Goal: Task Accomplishment & Management: Complete application form

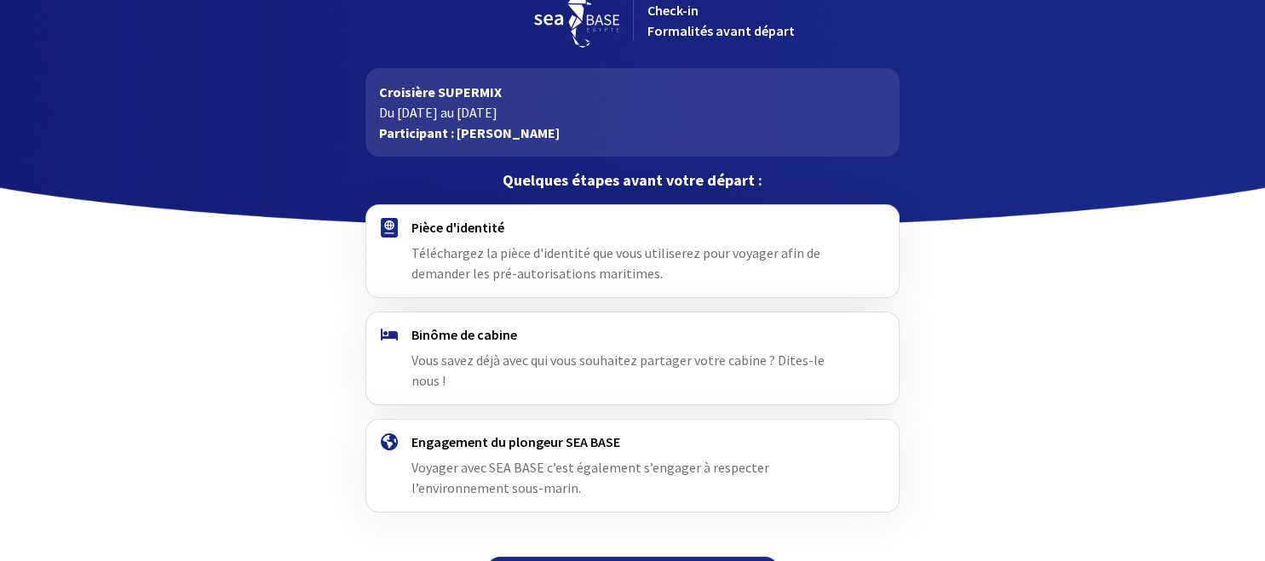
scroll to position [52, 0]
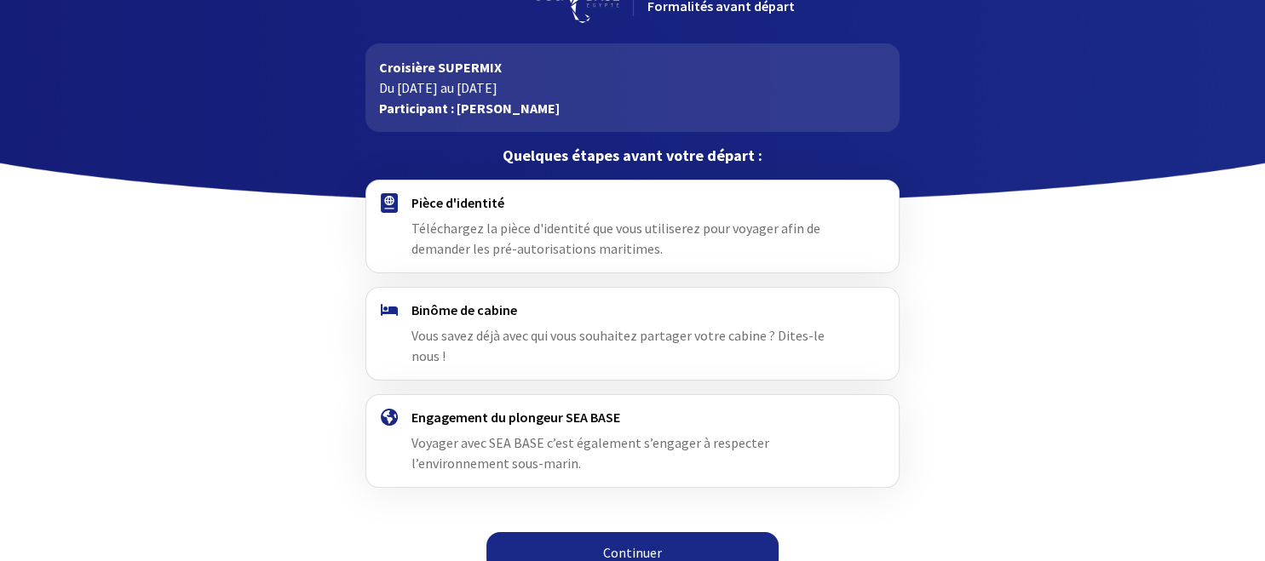
click at [523, 226] on span "Téléchargez la pièce d'identité que vous utiliserez pour voyager afin de demand…" at bounding box center [615, 238] width 409 height 37
click at [642, 532] on link "Continuer" at bounding box center [632, 552] width 292 height 41
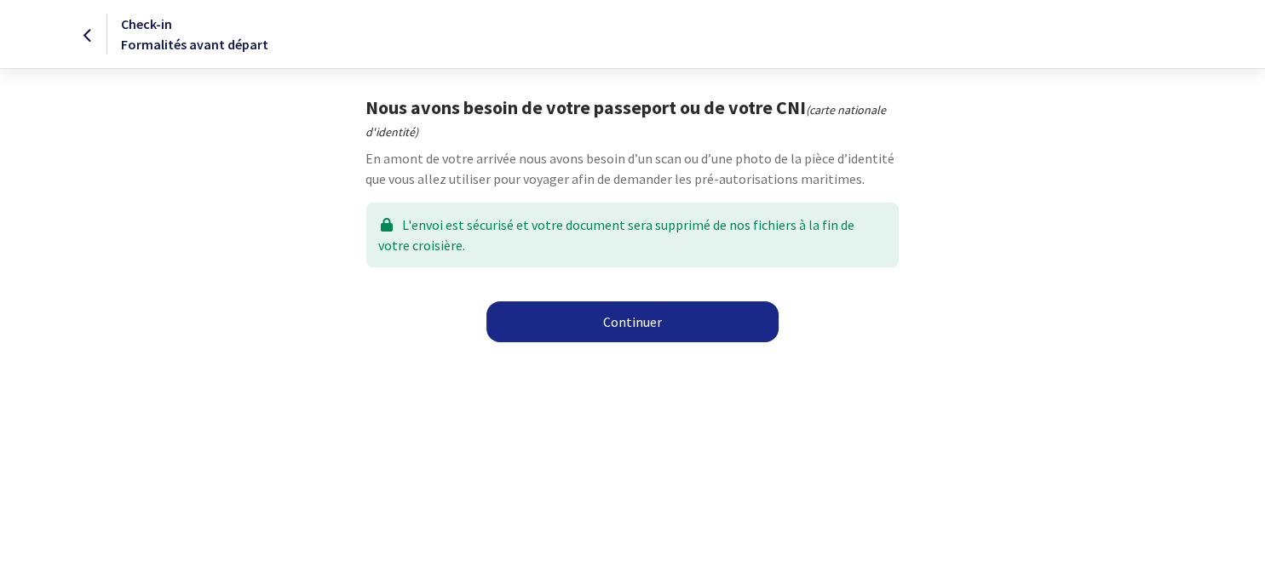
click at [633, 319] on link "Continuer" at bounding box center [632, 321] width 292 height 41
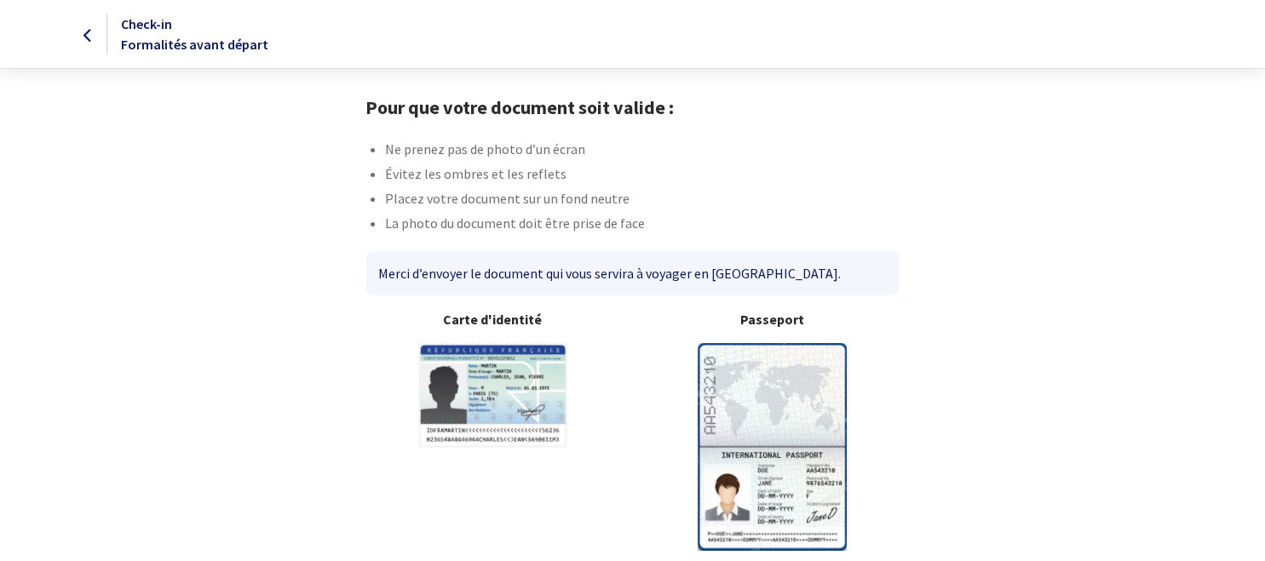
click at [778, 488] on img at bounding box center [772, 446] width 149 height 207
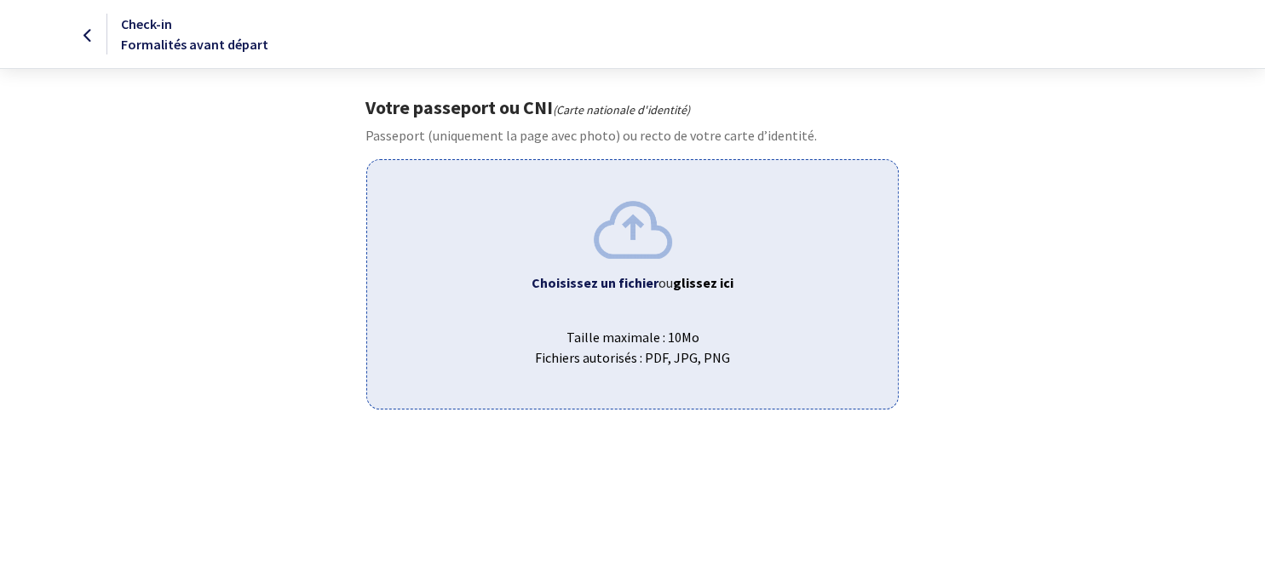
click at [639, 284] on b "Choisissez un fichier" at bounding box center [594, 282] width 127 height 17
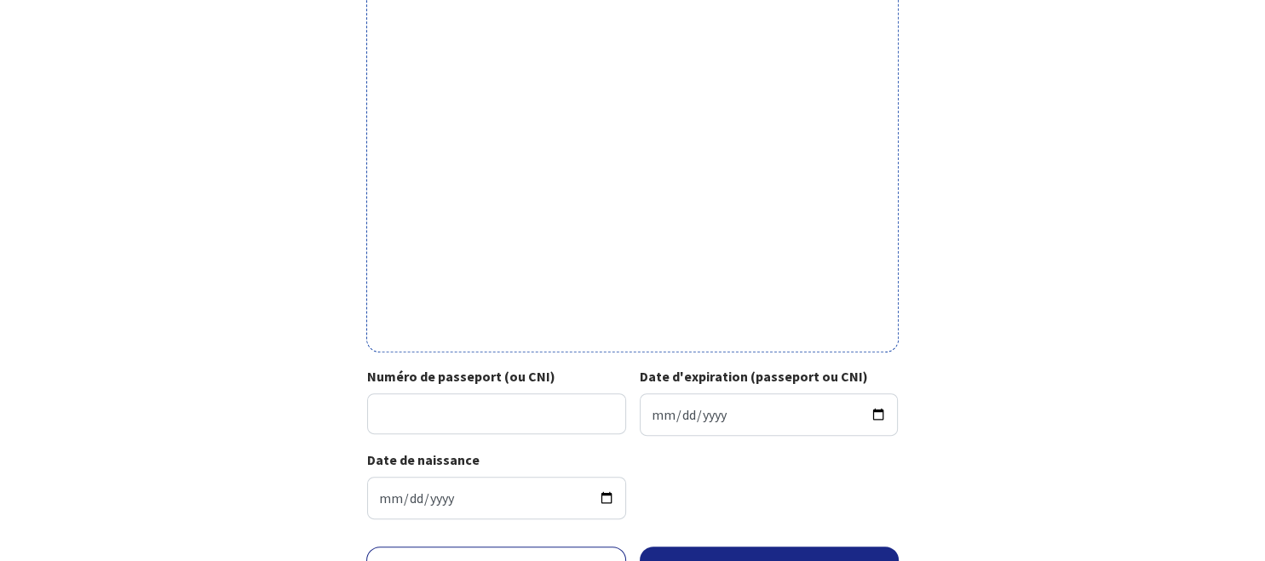
scroll to position [583, 0]
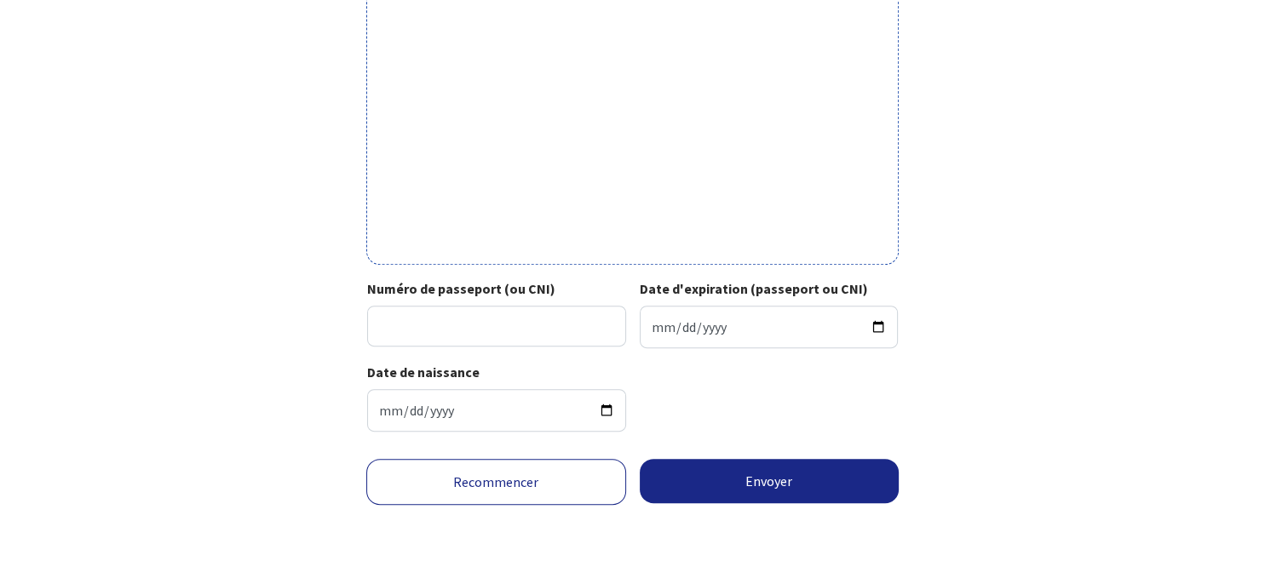
click at [429, 327] on input "Numéro de passeport (ou CNI)" at bounding box center [496, 326] width 259 height 41
type input "22ID50660"
click at [652, 329] on input "Date d'expiration (passeport ou CNI)" at bounding box center [769, 327] width 259 height 43
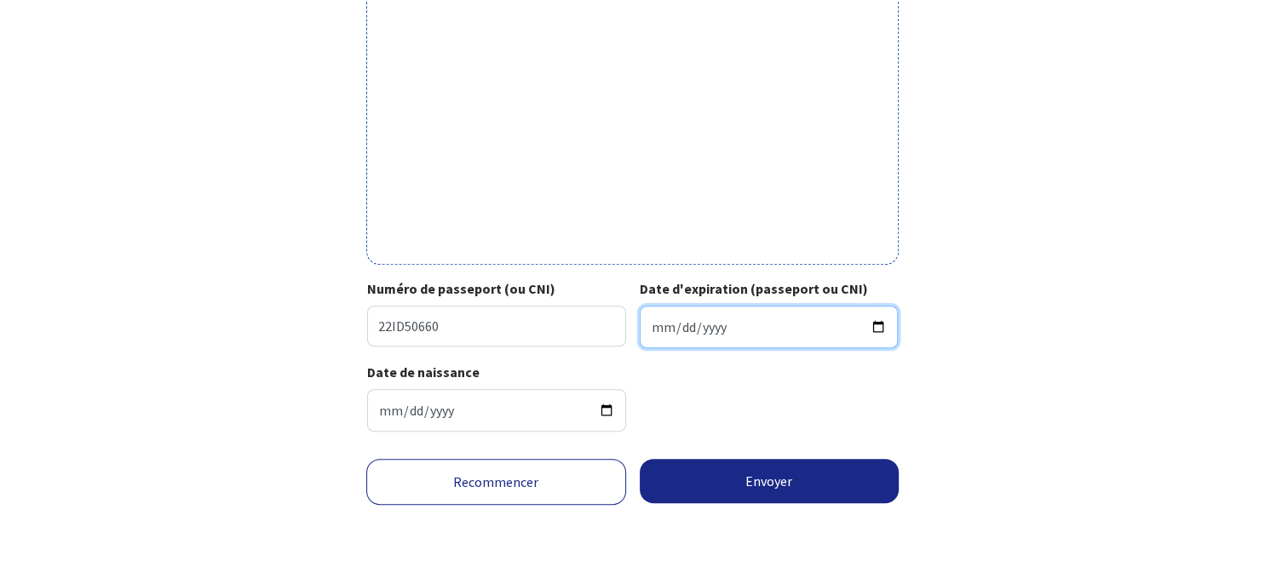
type input "2032-11-17"
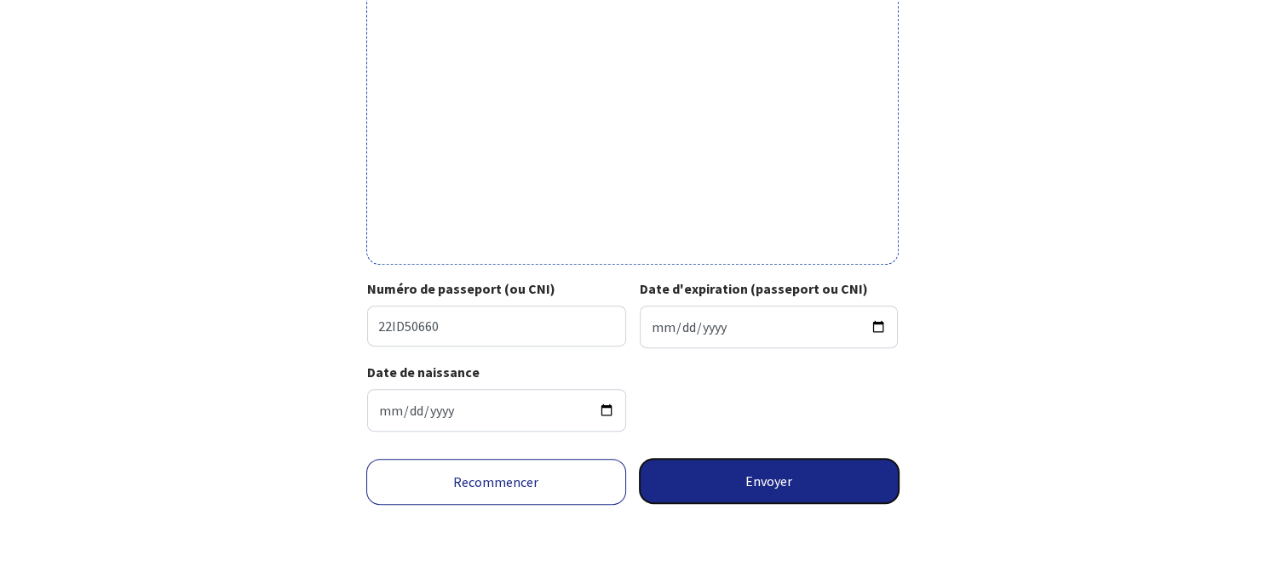
click at [761, 482] on button "Envoyer" at bounding box center [770, 481] width 260 height 44
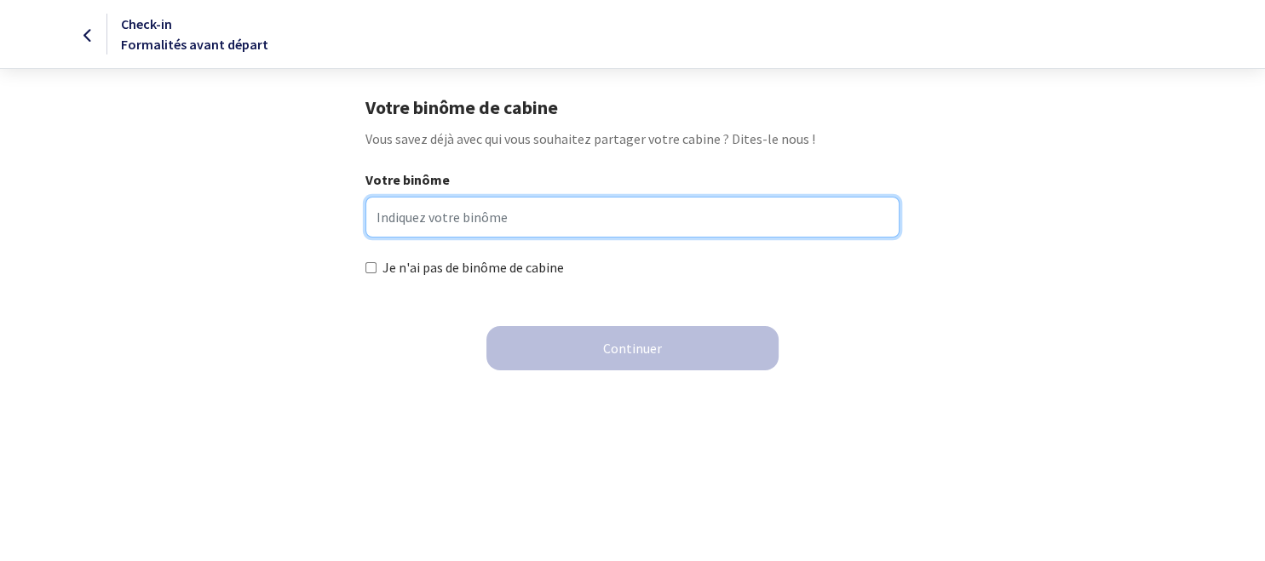
click at [454, 220] on input "Votre binôme" at bounding box center [632, 217] width 534 height 41
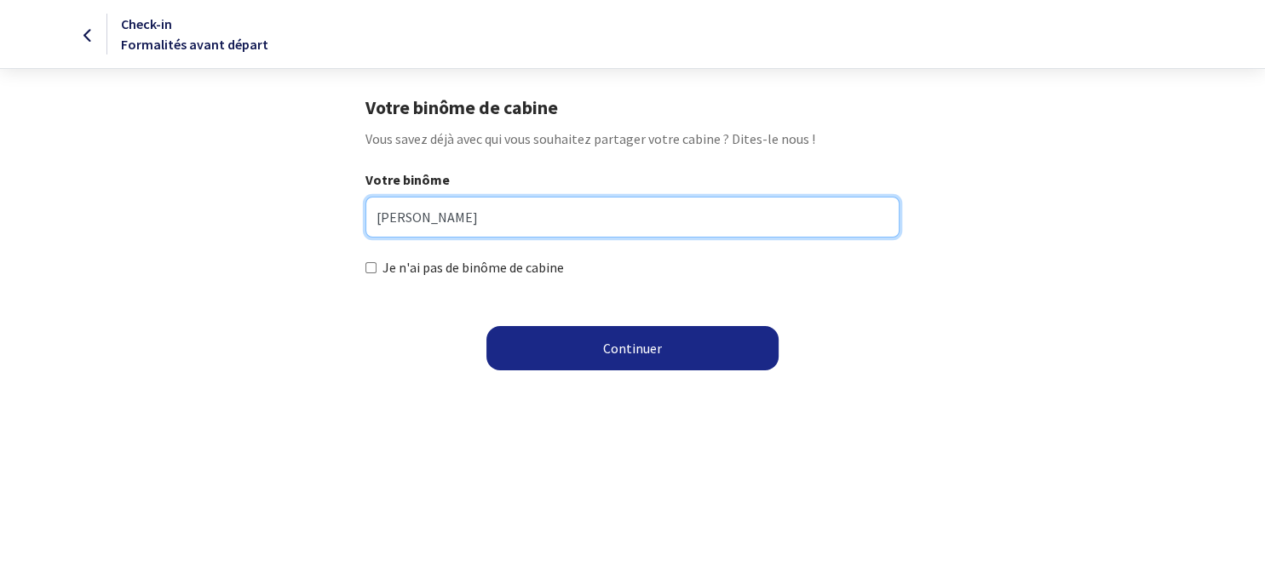
type input "[PERSON_NAME]"
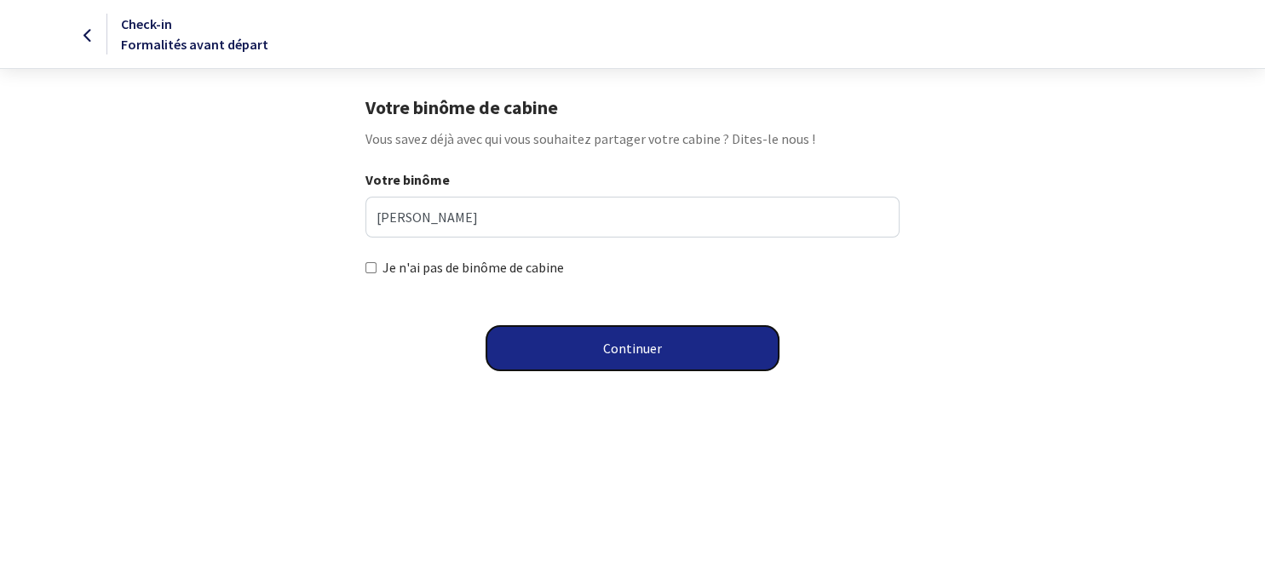
click at [645, 350] on button "Continuer" at bounding box center [632, 348] width 292 height 44
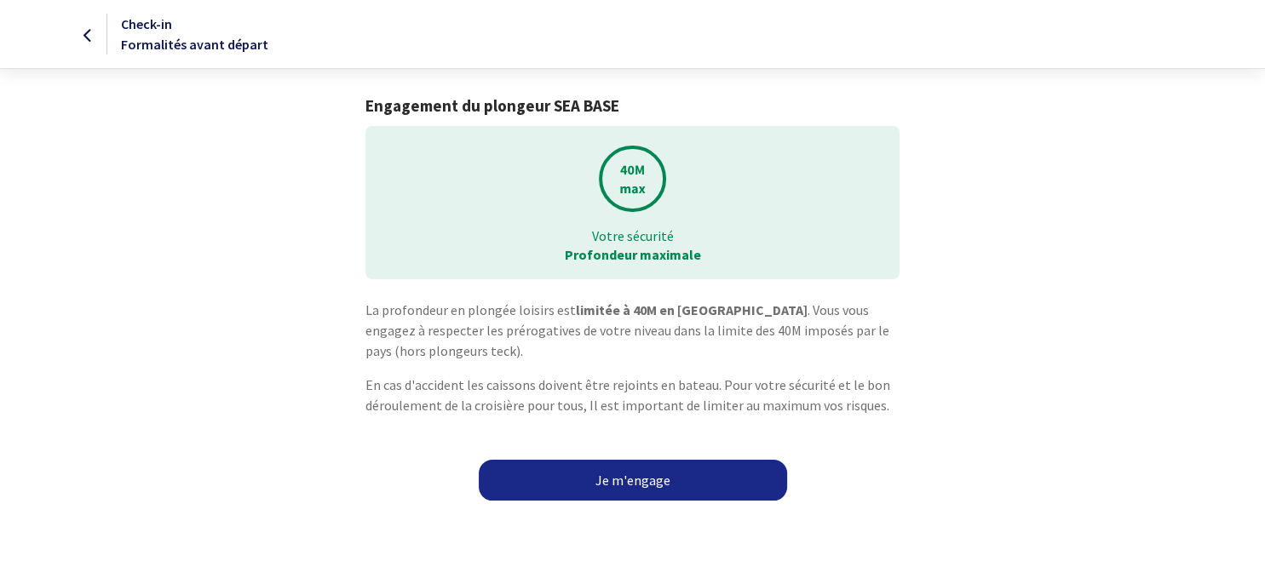
click at [640, 482] on link "Je m'engage" at bounding box center [633, 480] width 308 height 41
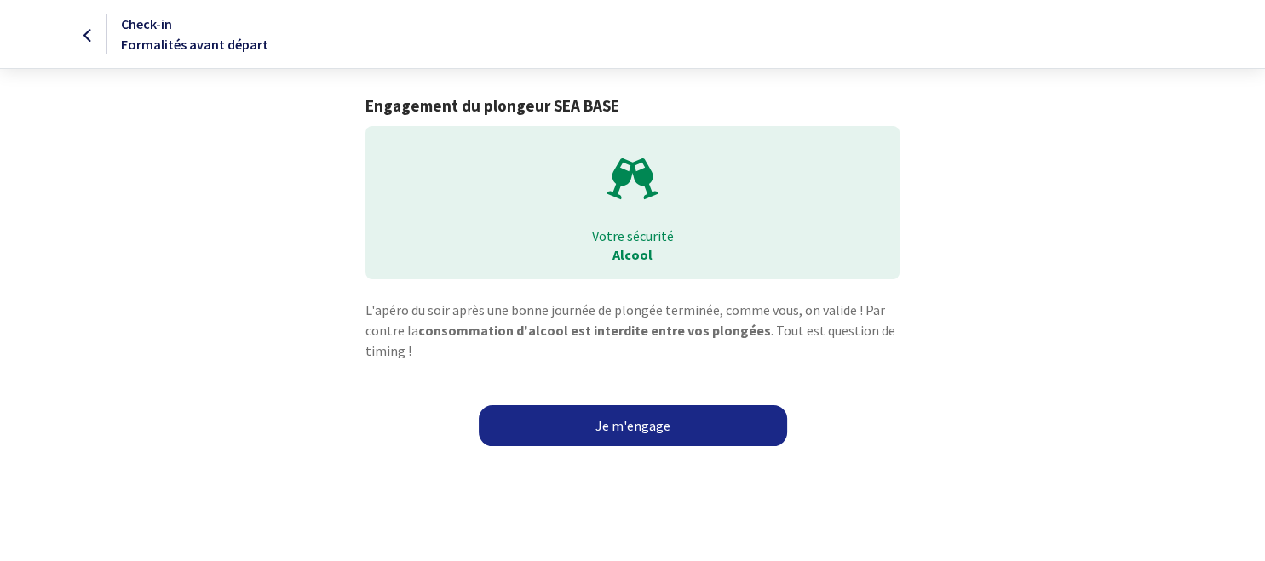
click at [641, 422] on link "Je m'engage" at bounding box center [633, 425] width 308 height 41
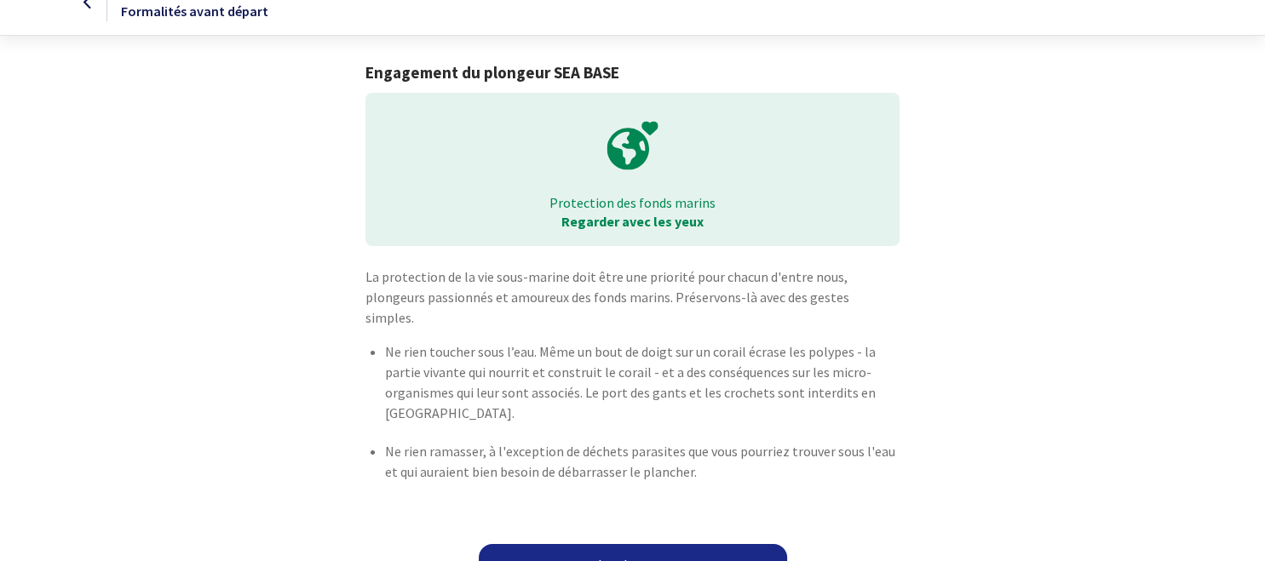
scroll to position [46, 0]
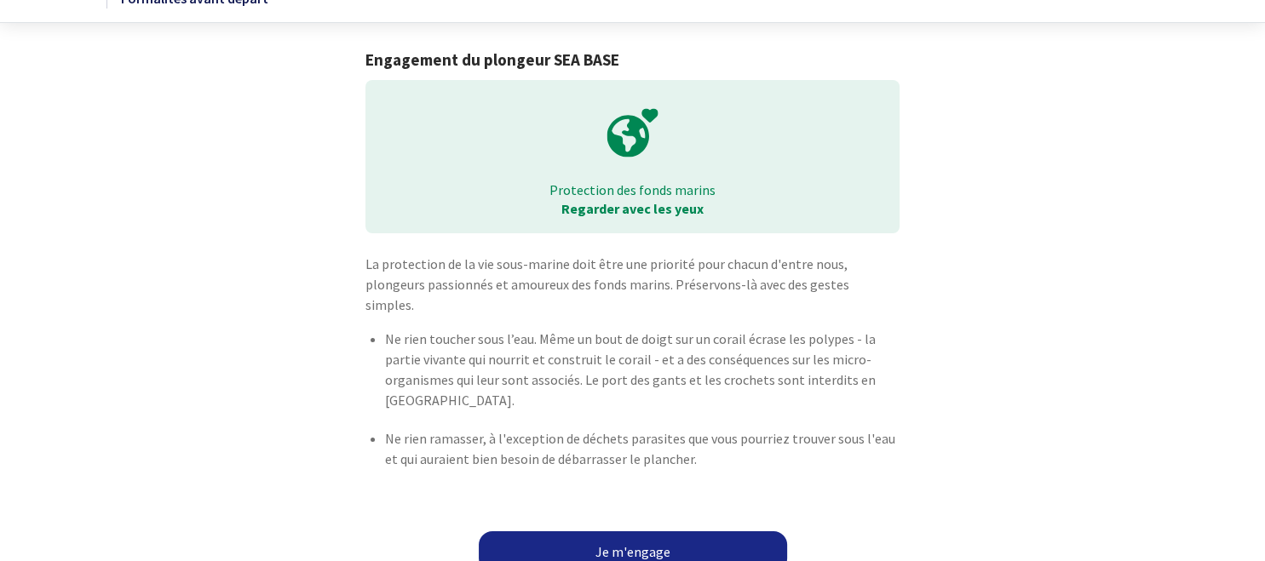
click at [641, 531] on link "Je m'engage" at bounding box center [633, 551] width 308 height 41
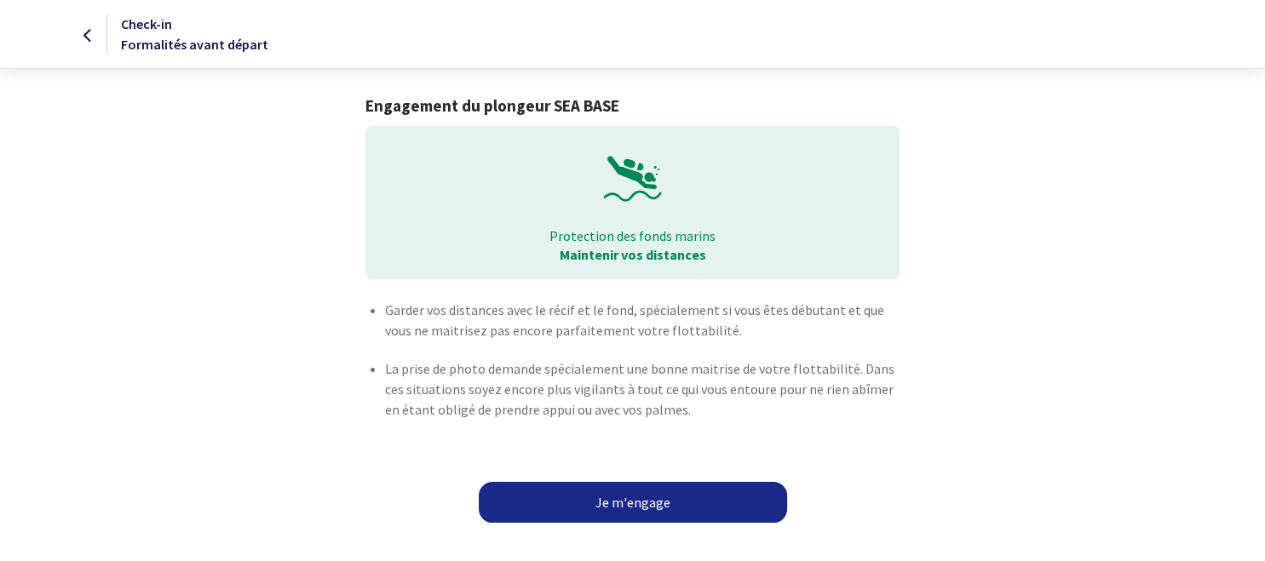
click at [622, 502] on link "Je m'engage" at bounding box center [633, 502] width 308 height 41
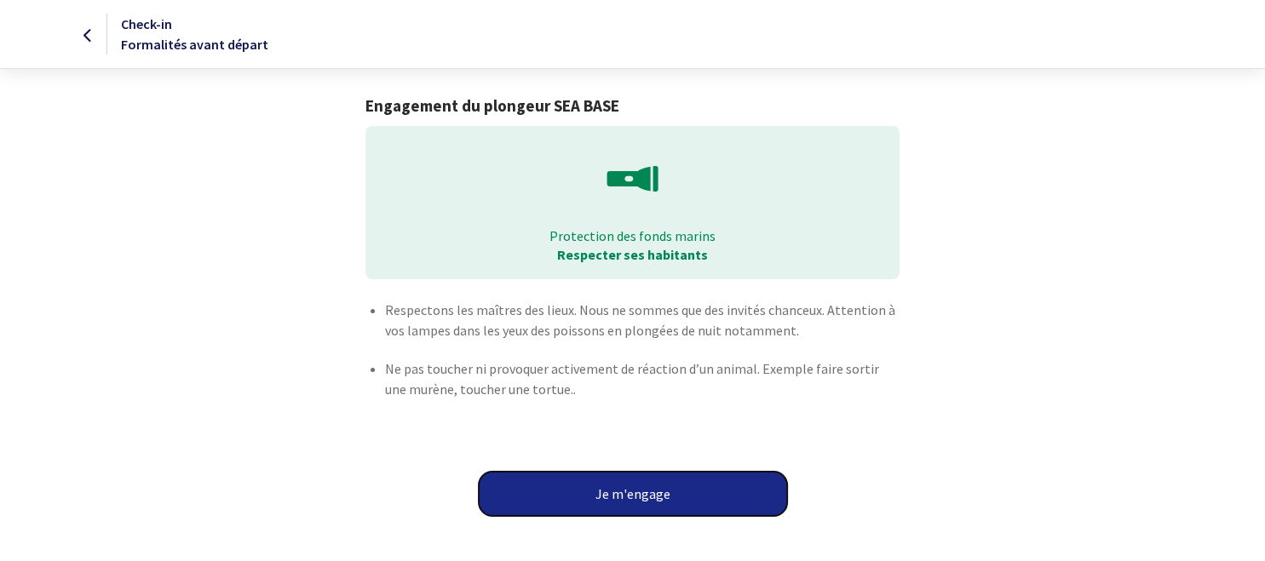
click at [627, 494] on button "Je m'engage" at bounding box center [633, 494] width 308 height 44
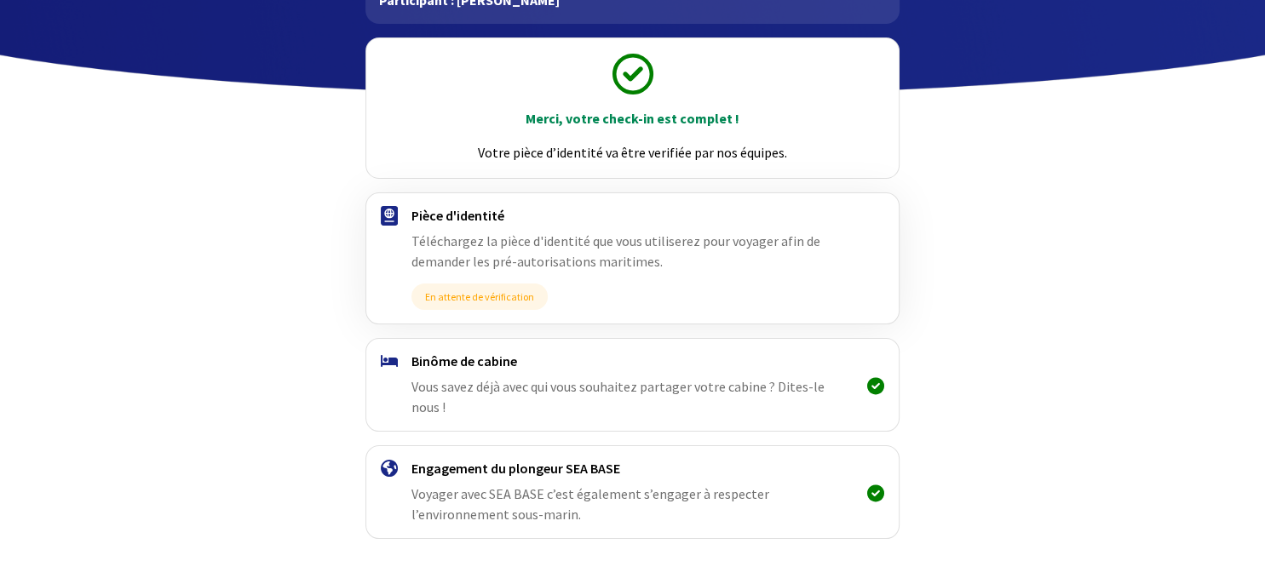
scroll to position [211, 0]
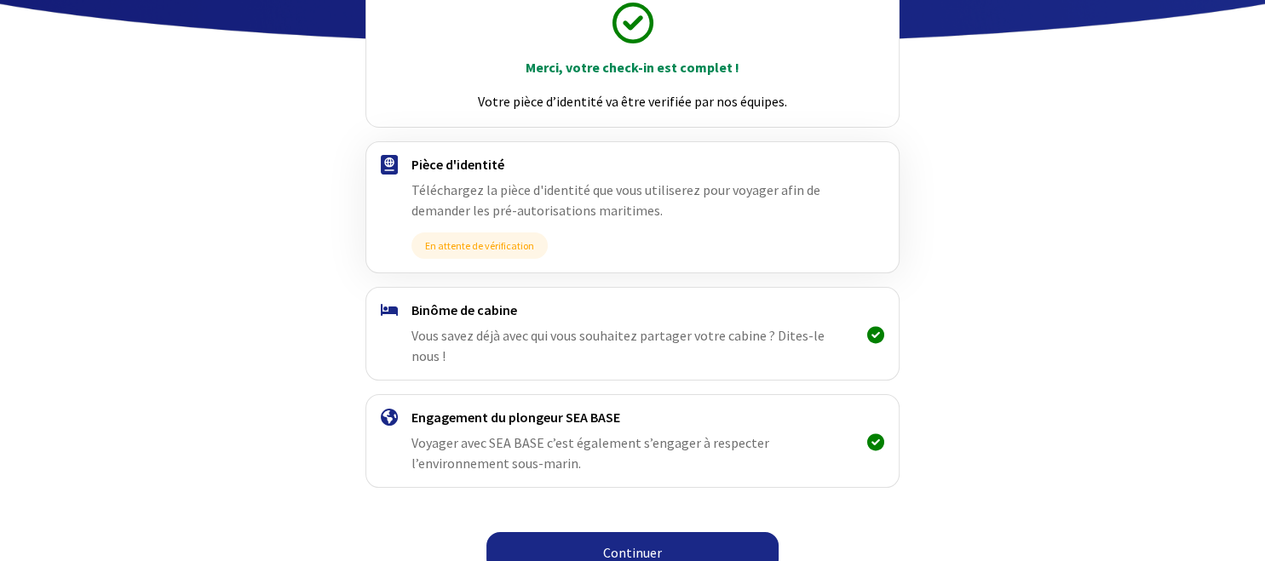
click at [629, 537] on link "Continuer" at bounding box center [632, 552] width 292 height 41
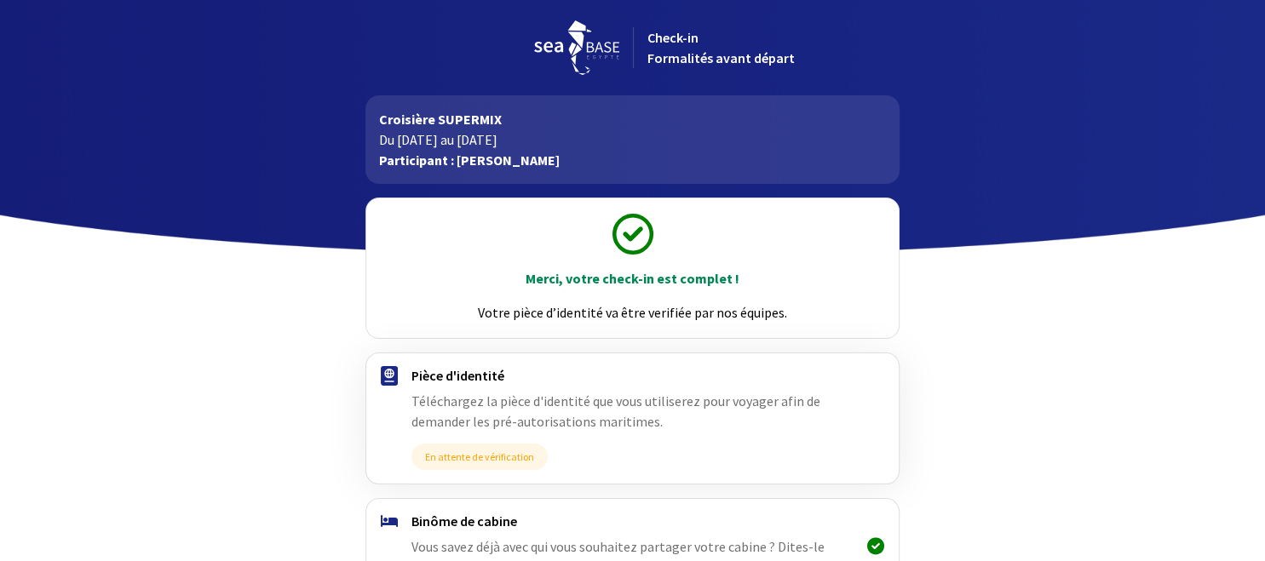
scroll to position [211, 0]
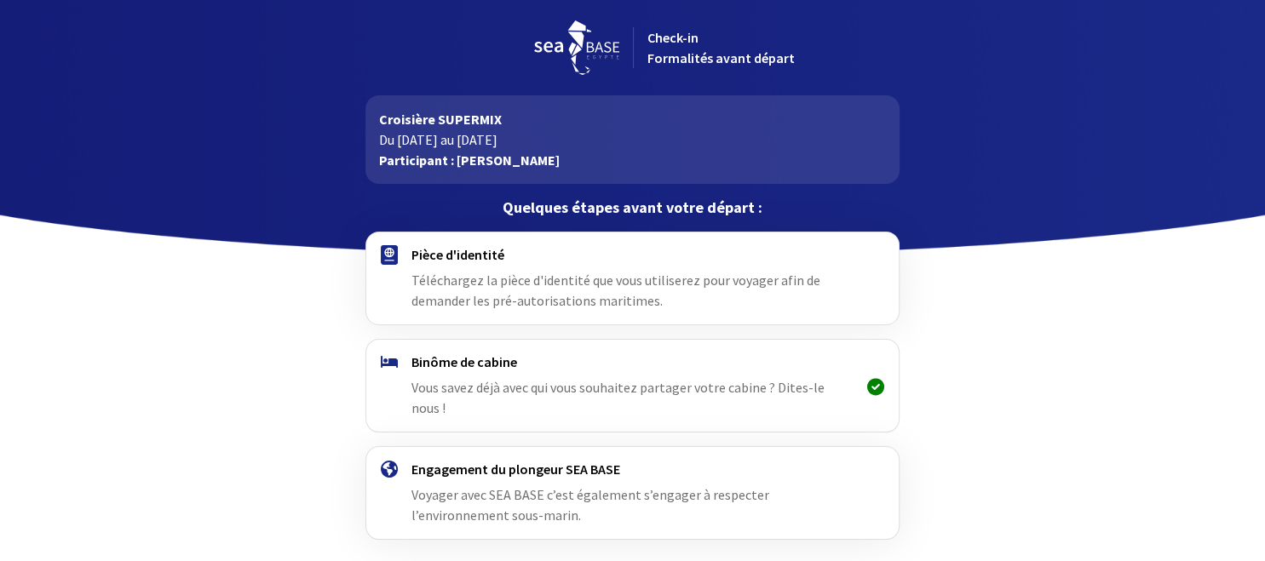
scroll to position [52, 0]
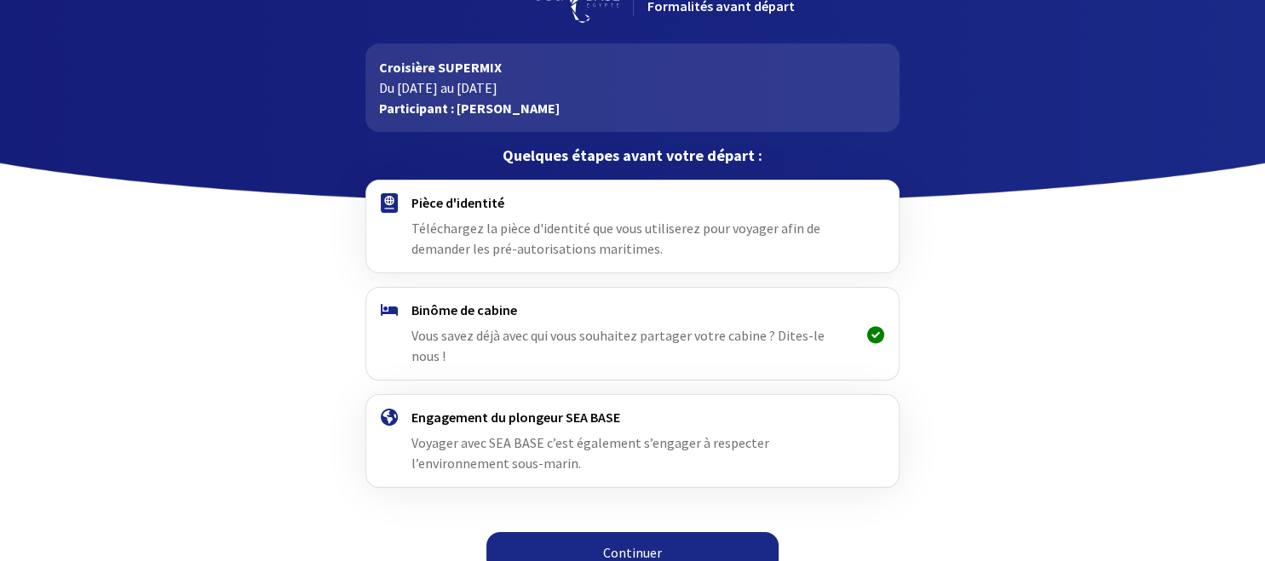
click at [643, 532] on link "Continuer" at bounding box center [632, 552] width 292 height 41
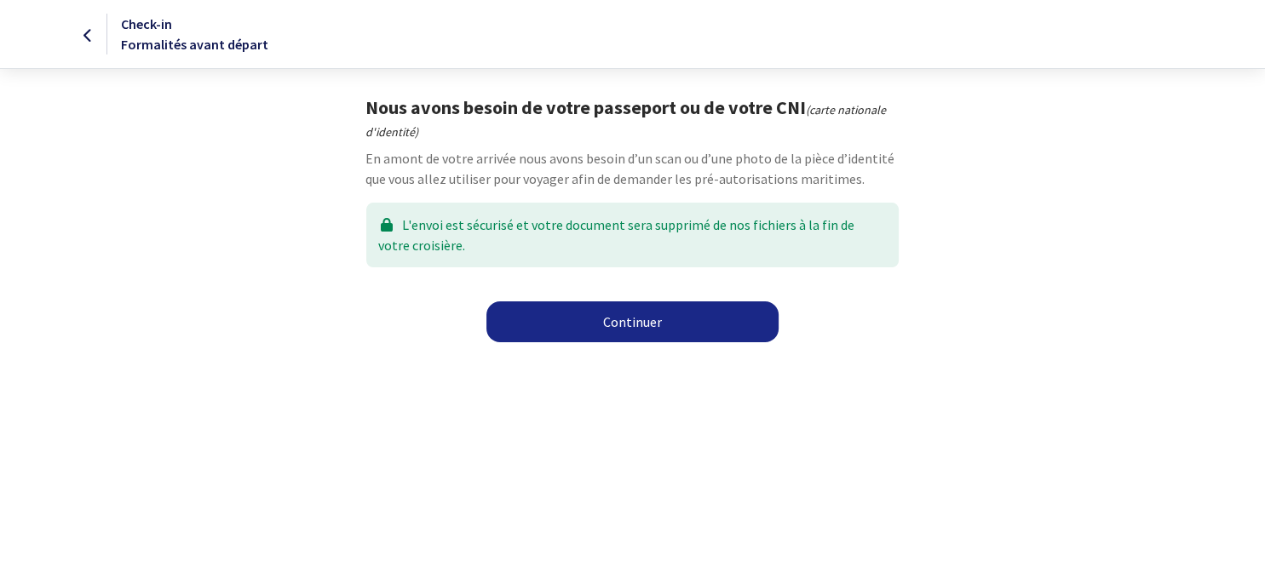
click at [632, 323] on link "Continuer" at bounding box center [632, 321] width 292 height 41
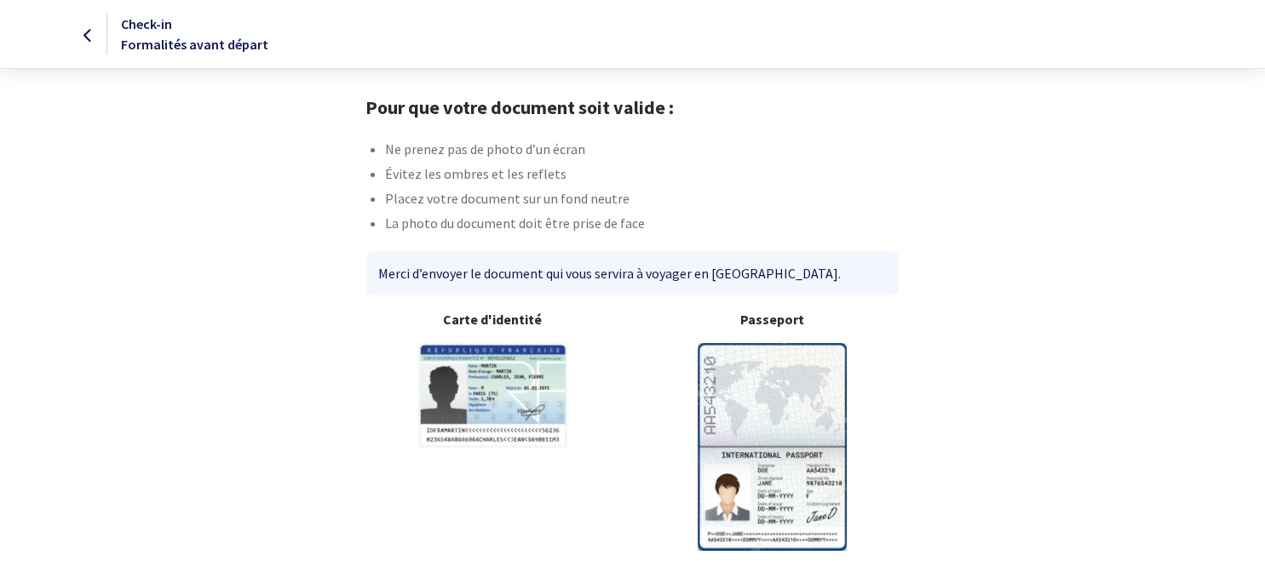
click at [798, 441] on img at bounding box center [772, 446] width 149 height 207
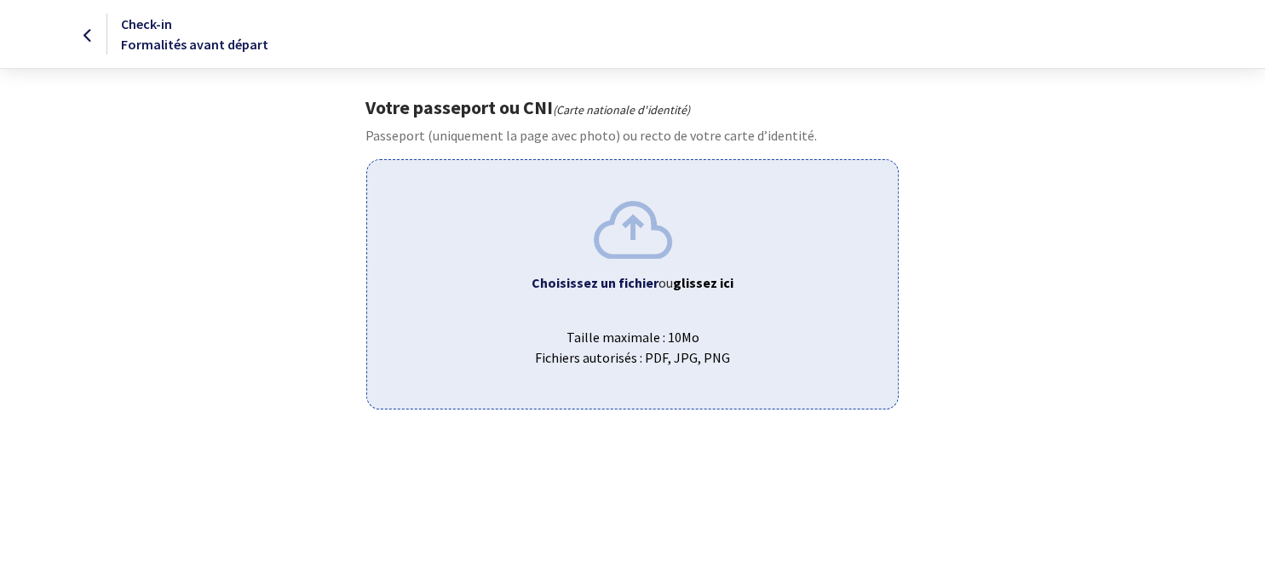
click at [663, 284] on span "ou glissez ici" at bounding box center [695, 282] width 75 height 17
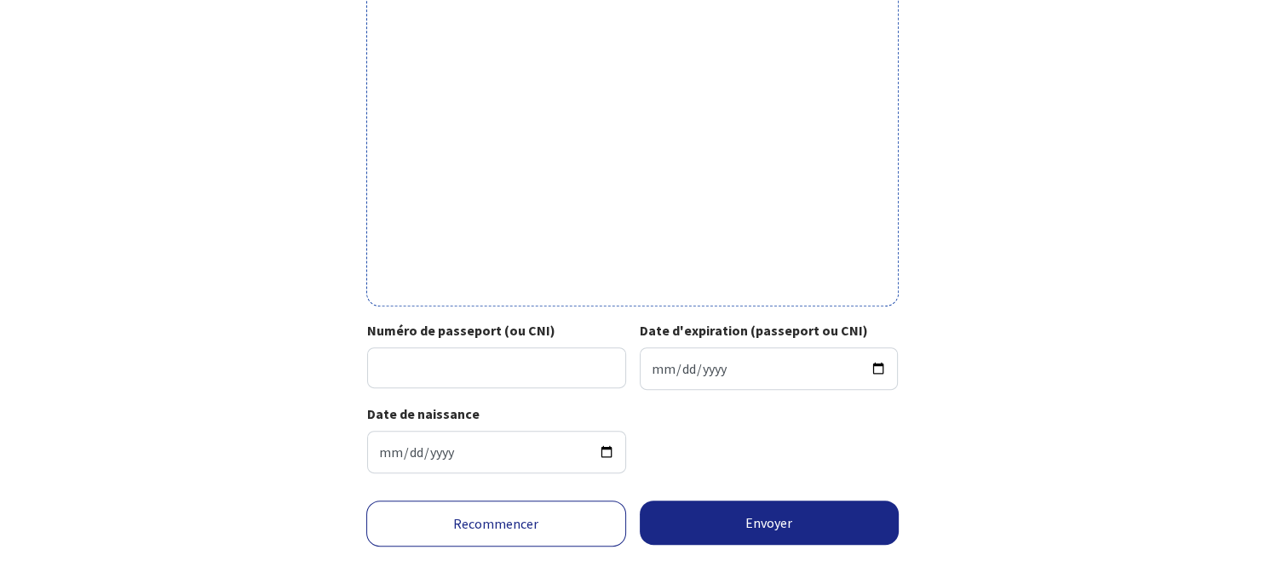
scroll to position [583, 0]
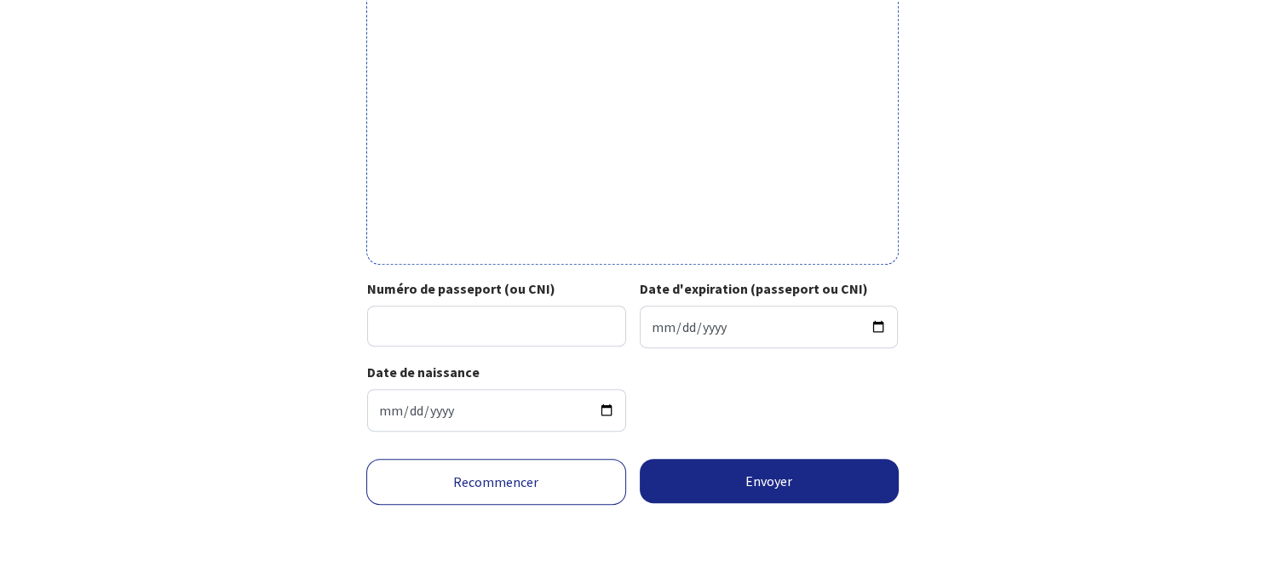
click at [384, 322] on input "Numéro de passeport (ou CNI)" at bounding box center [496, 326] width 259 height 41
type input "22HC86221"
click at [497, 368] on div "Date de naissance 1971-05-17" at bounding box center [500, 397] width 266 height 70
click at [649, 330] on input "Date d'expiration (passeport ou CNI)" at bounding box center [769, 327] width 259 height 43
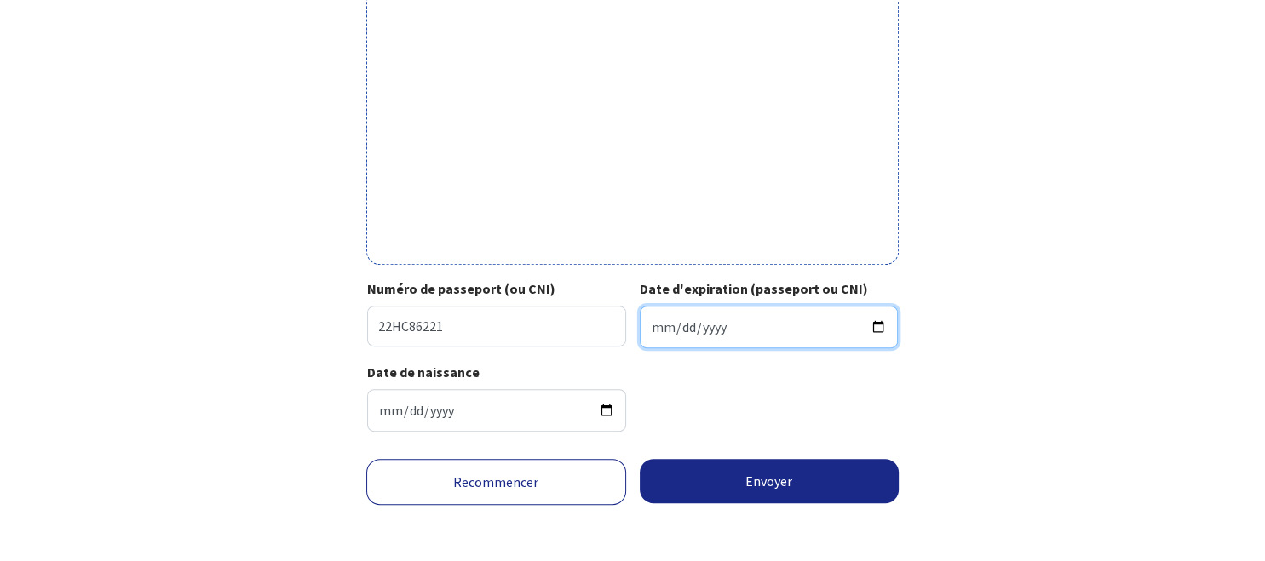
type input "2032-09-29"
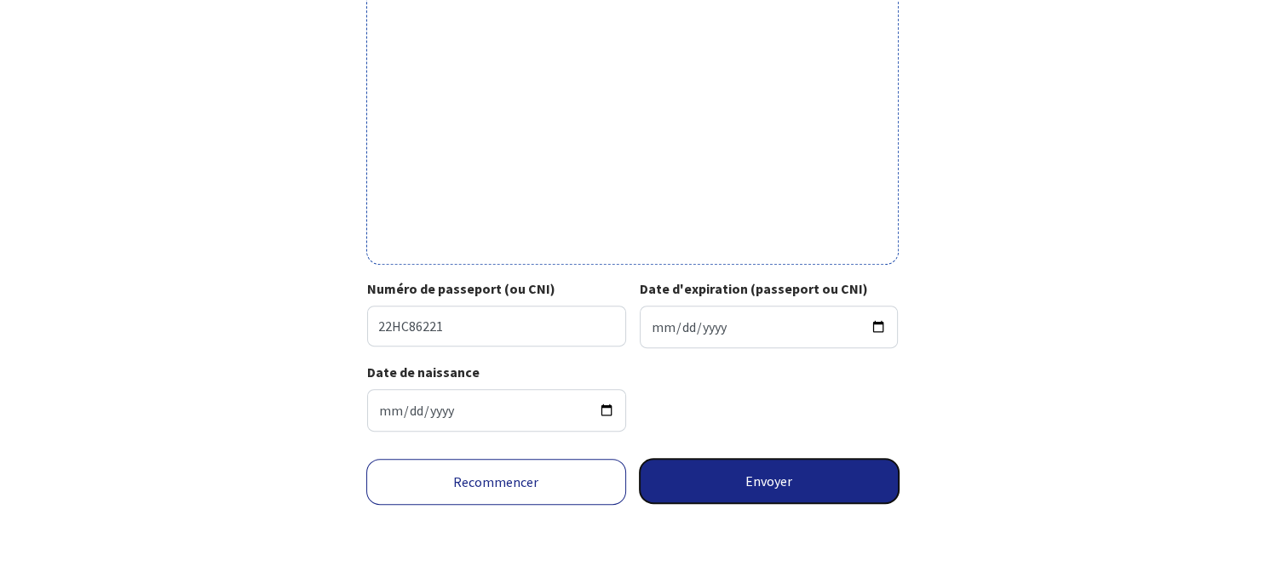
click at [765, 470] on button "Envoyer" at bounding box center [770, 481] width 260 height 44
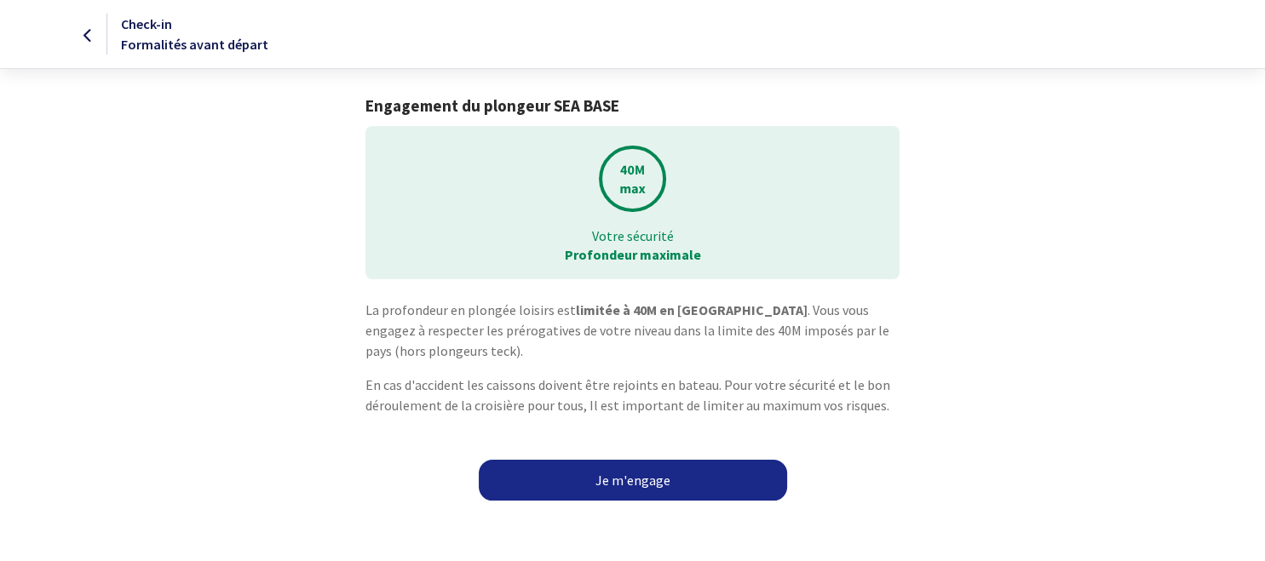
click at [639, 491] on link "Je m'engage" at bounding box center [633, 480] width 308 height 41
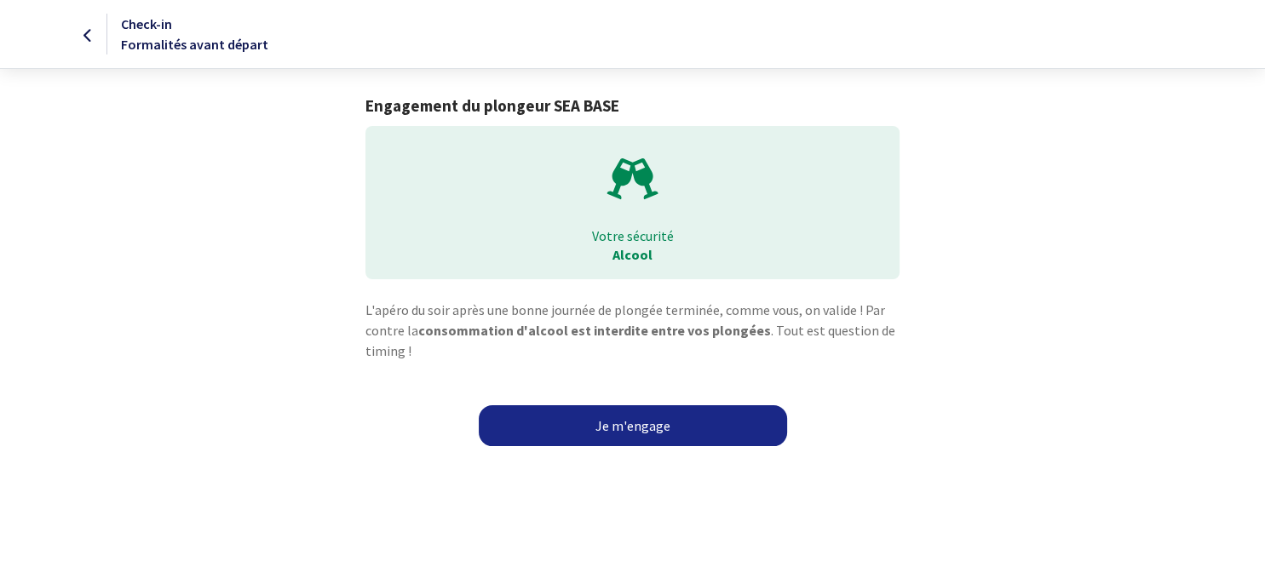
click at [635, 426] on link "Je m'engage" at bounding box center [633, 425] width 308 height 41
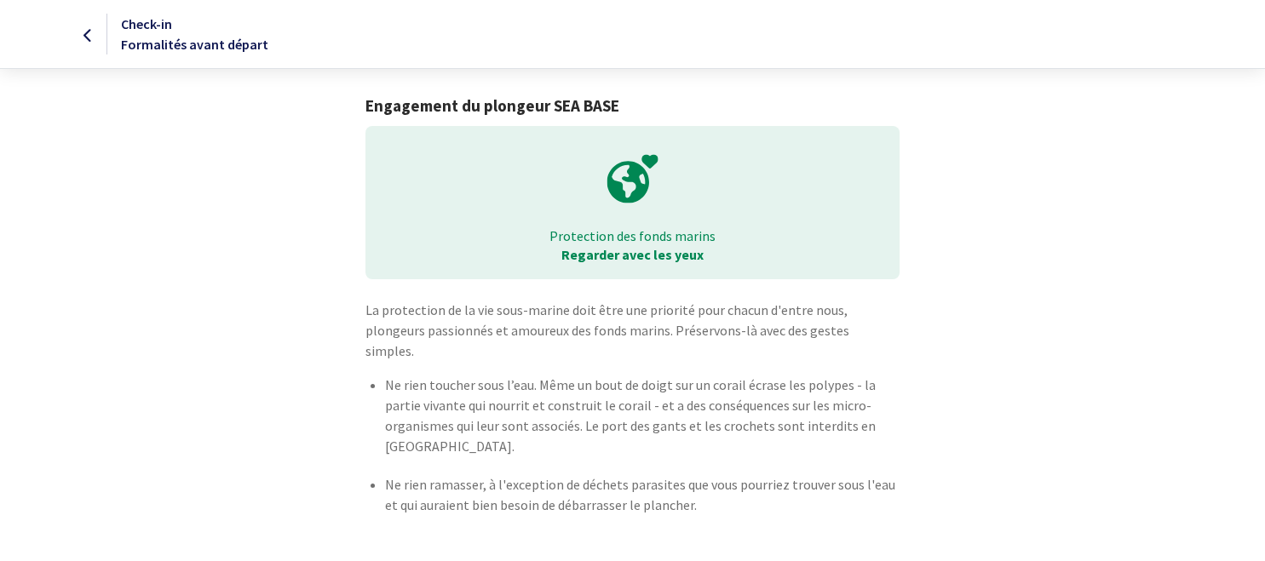
scroll to position [46, 0]
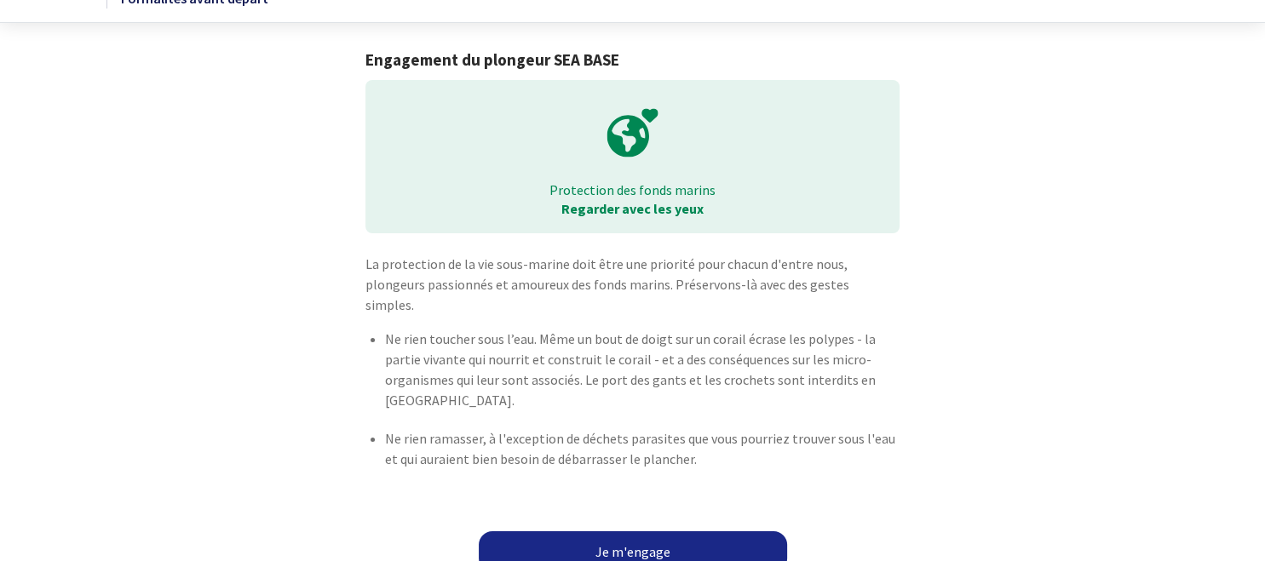
click at [630, 540] on link "Je m'engage" at bounding box center [633, 551] width 308 height 41
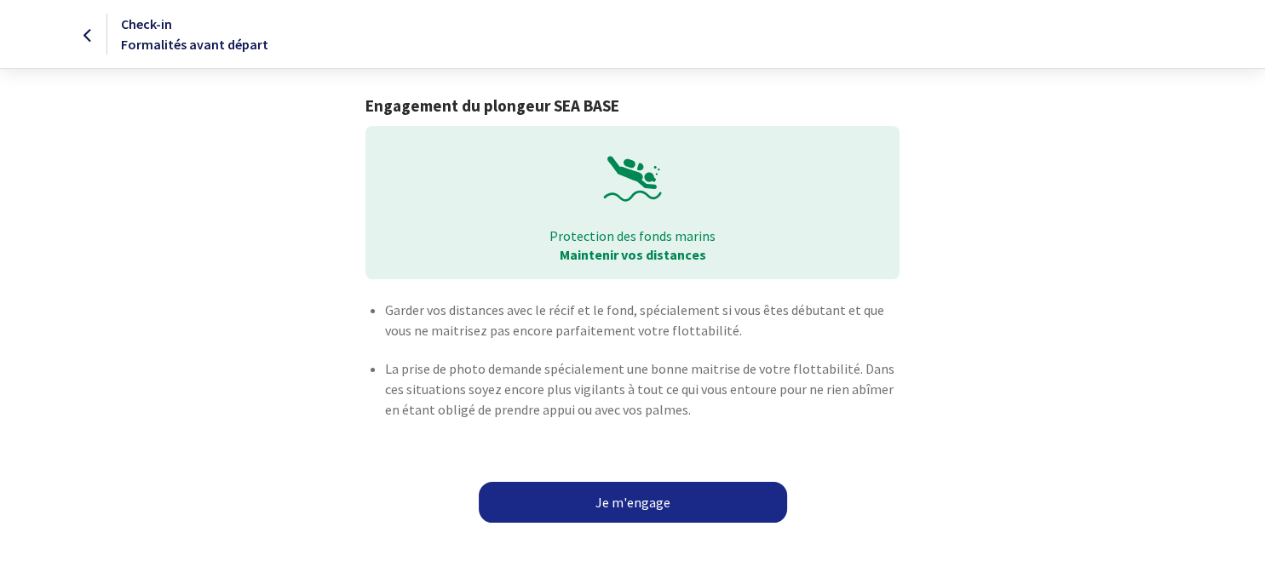
click at [633, 503] on link "Je m'engage" at bounding box center [633, 502] width 308 height 41
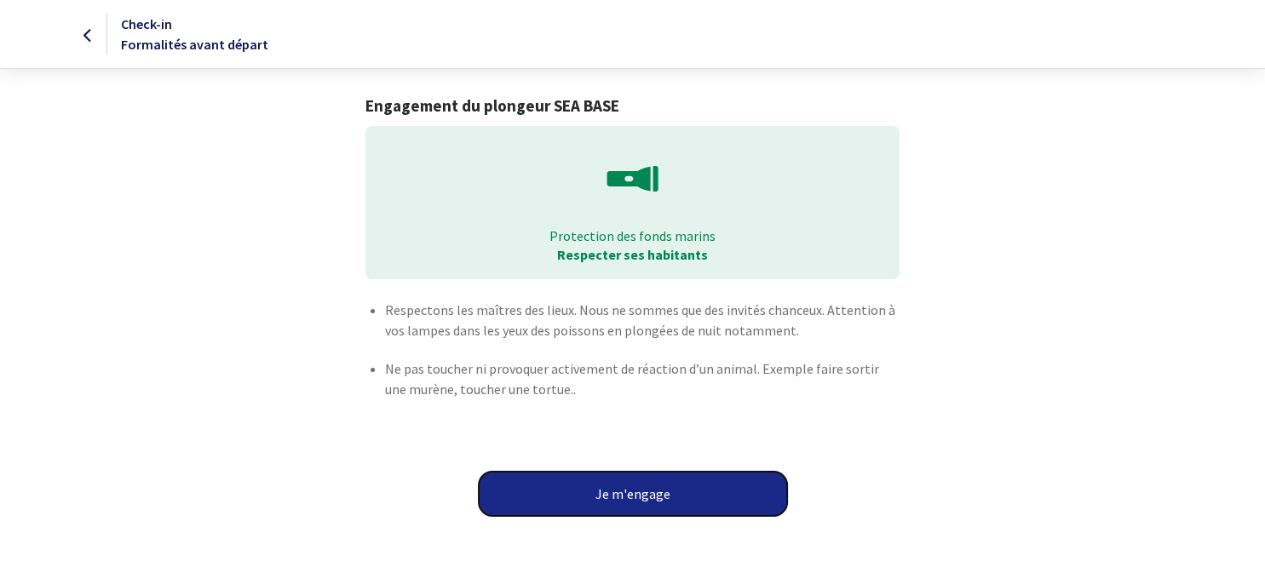
click at [633, 503] on button "Je m'engage" at bounding box center [633, 494] width 308 height 44
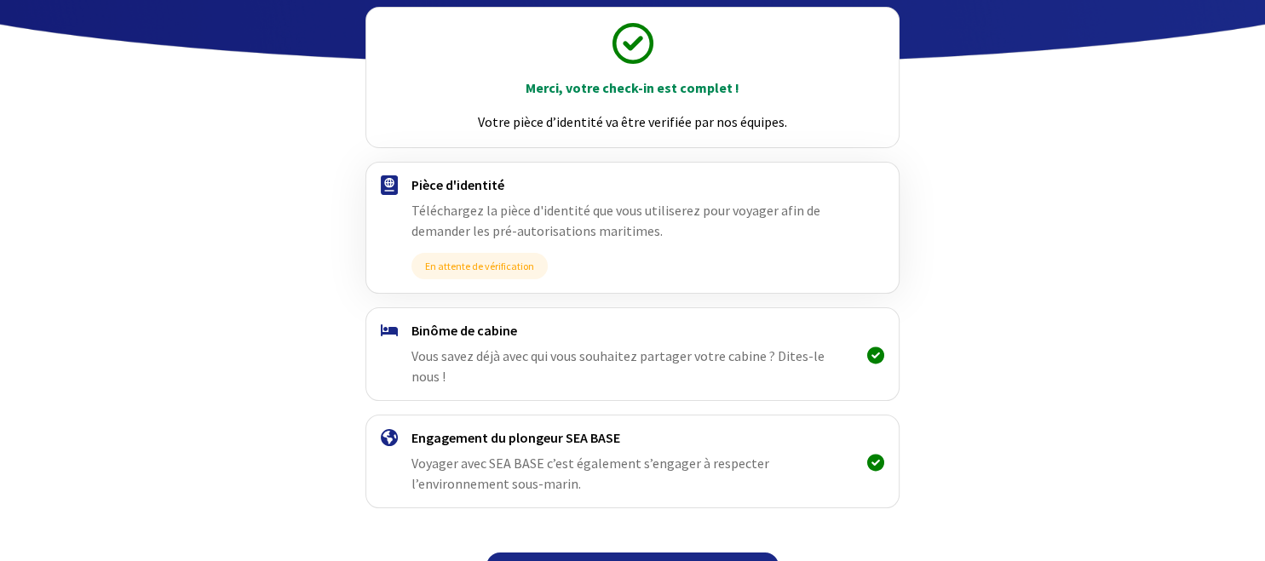
scroll to position [198, 0]
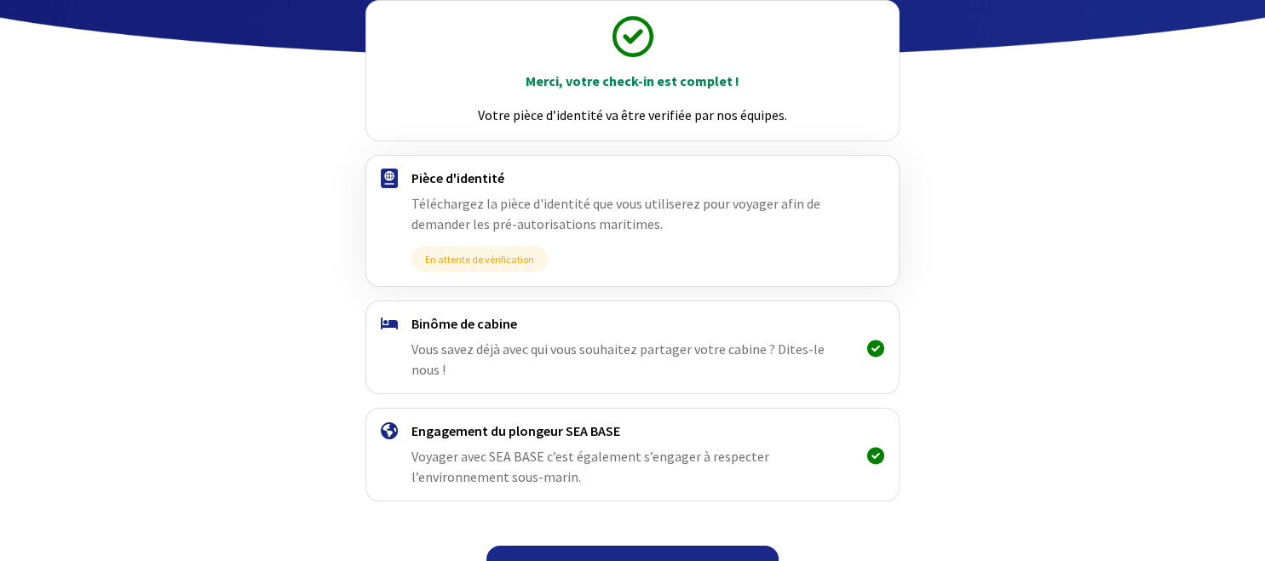
click at [633, 550] on link "Continuer" at bounding box center [632, 566] width 292 height 41
